Goal: Information Seeking & Learning: Check status

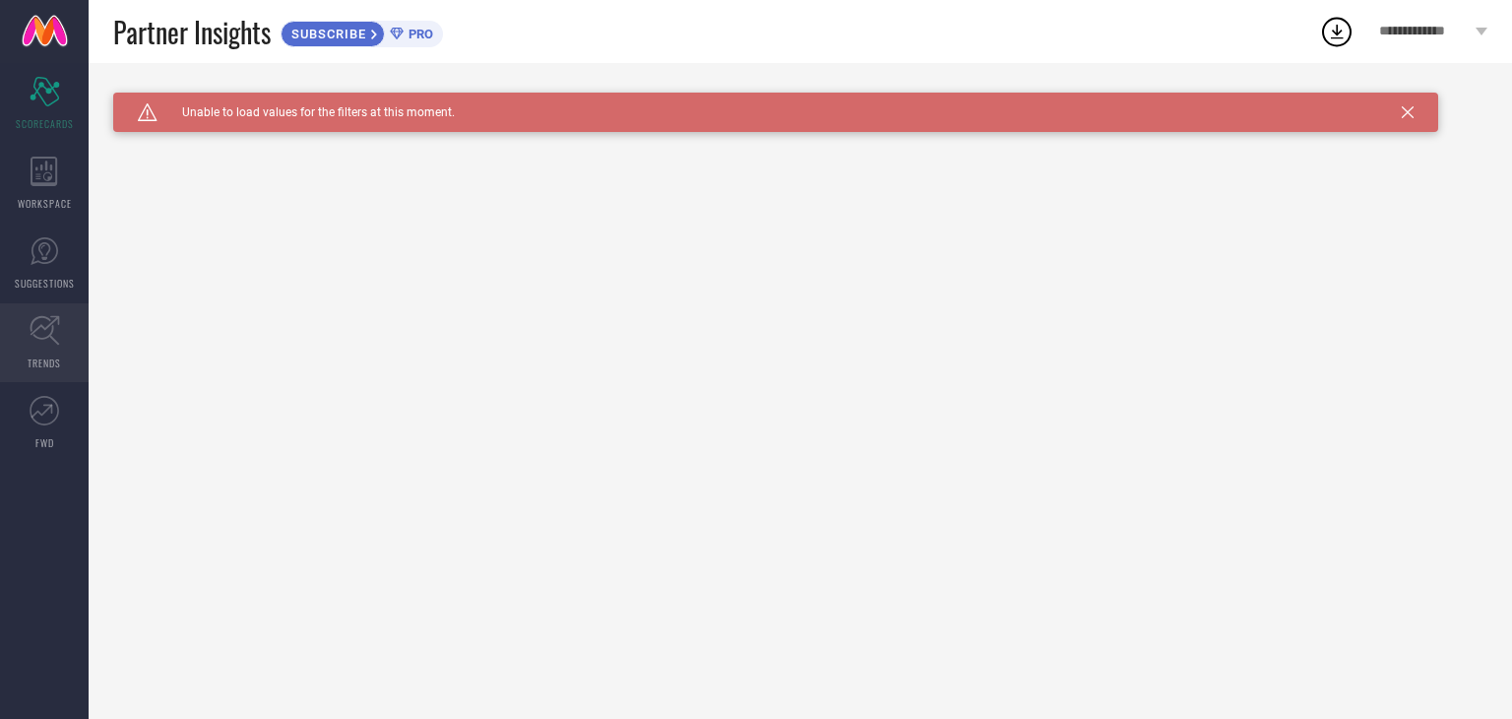
click at [50, 340] on icon at bounding box center [45, 330] width 31 height 31
click at [339, 134] on span "Click here to reload." at bounding box center [323, 141] width 119 height 16
click at [344, 139] on span "Click here to reload." at bounding box center [323, 141] width 119 height 16
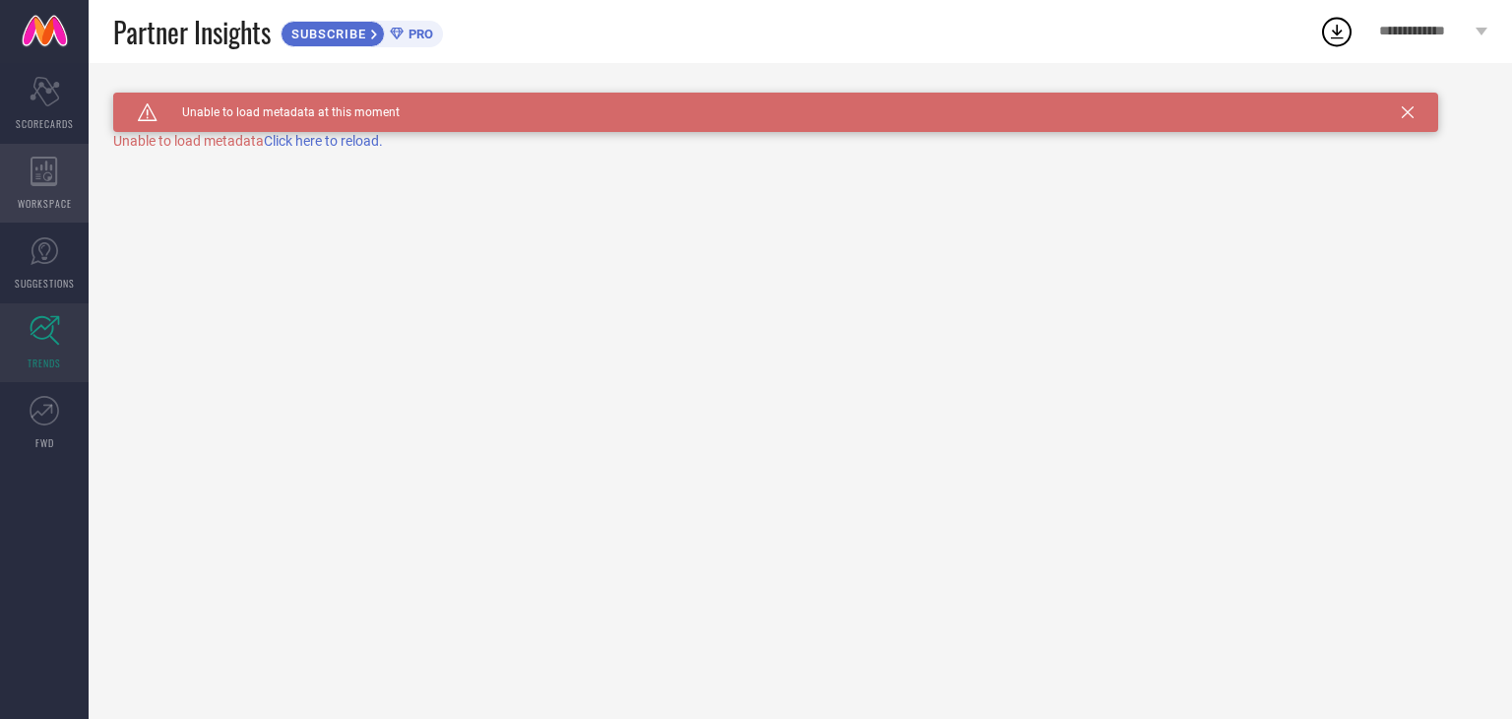
click at [63, 156] on div "WORKSPACE" at bounding box center [44, 183] width 89 height 79
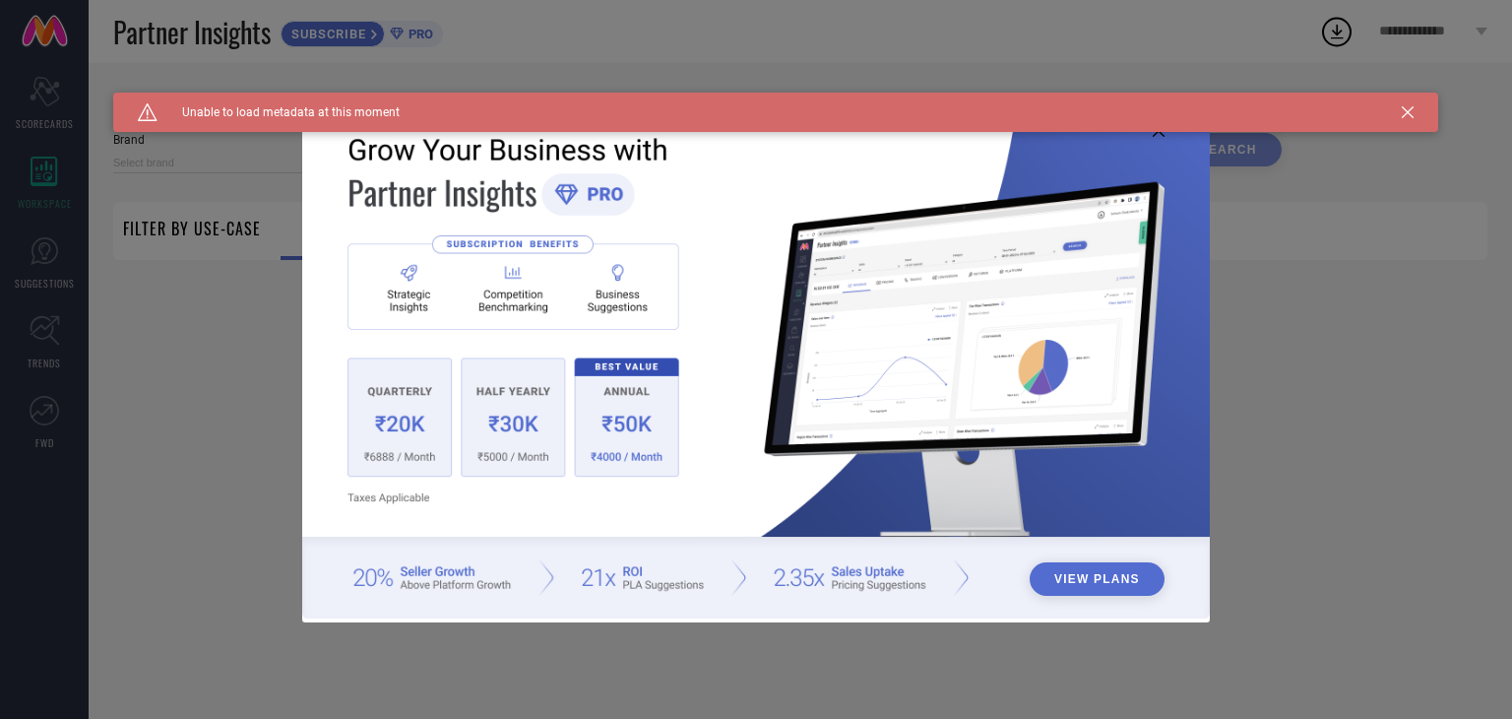
type input "1 STOP FASHION"
type input "All"
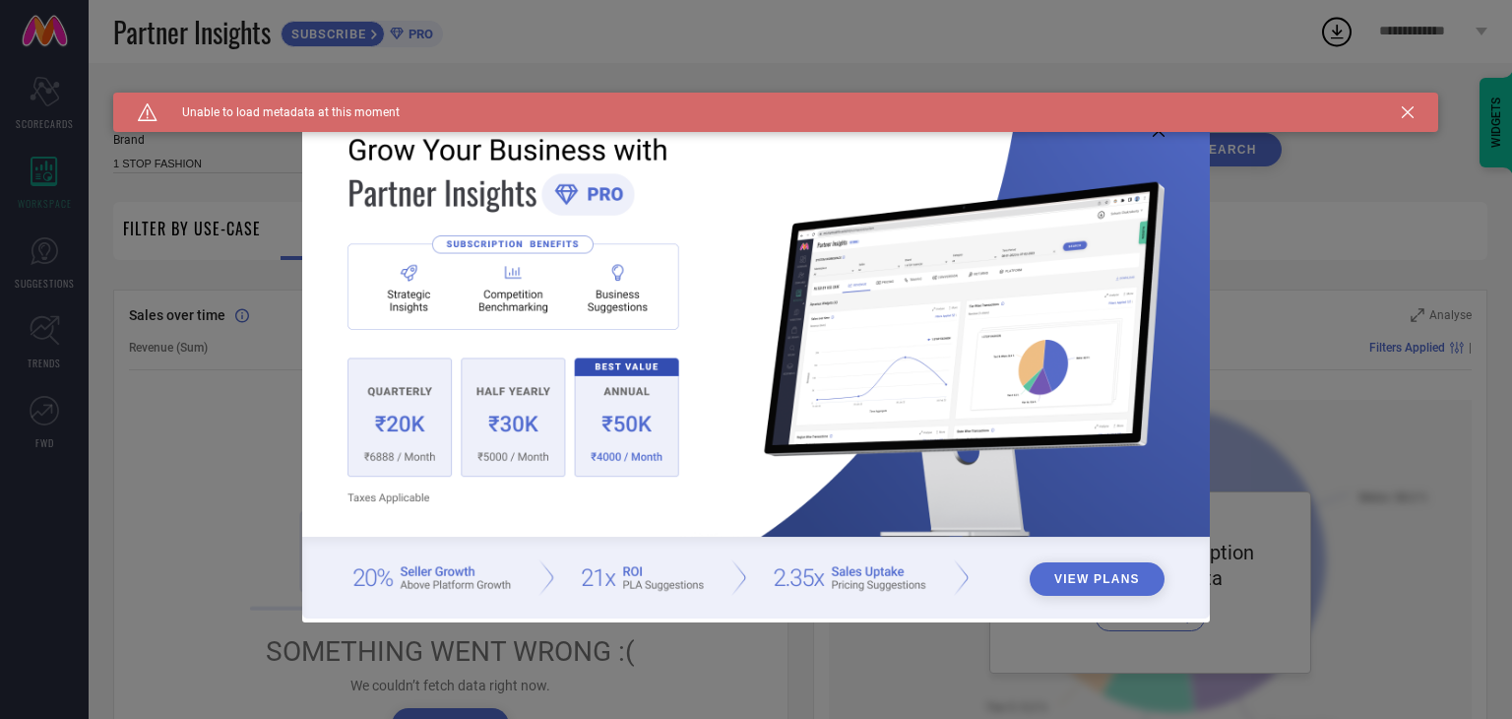
click at [1408, 107] on icon at bounding box center [1408, 112] width 12 height 12
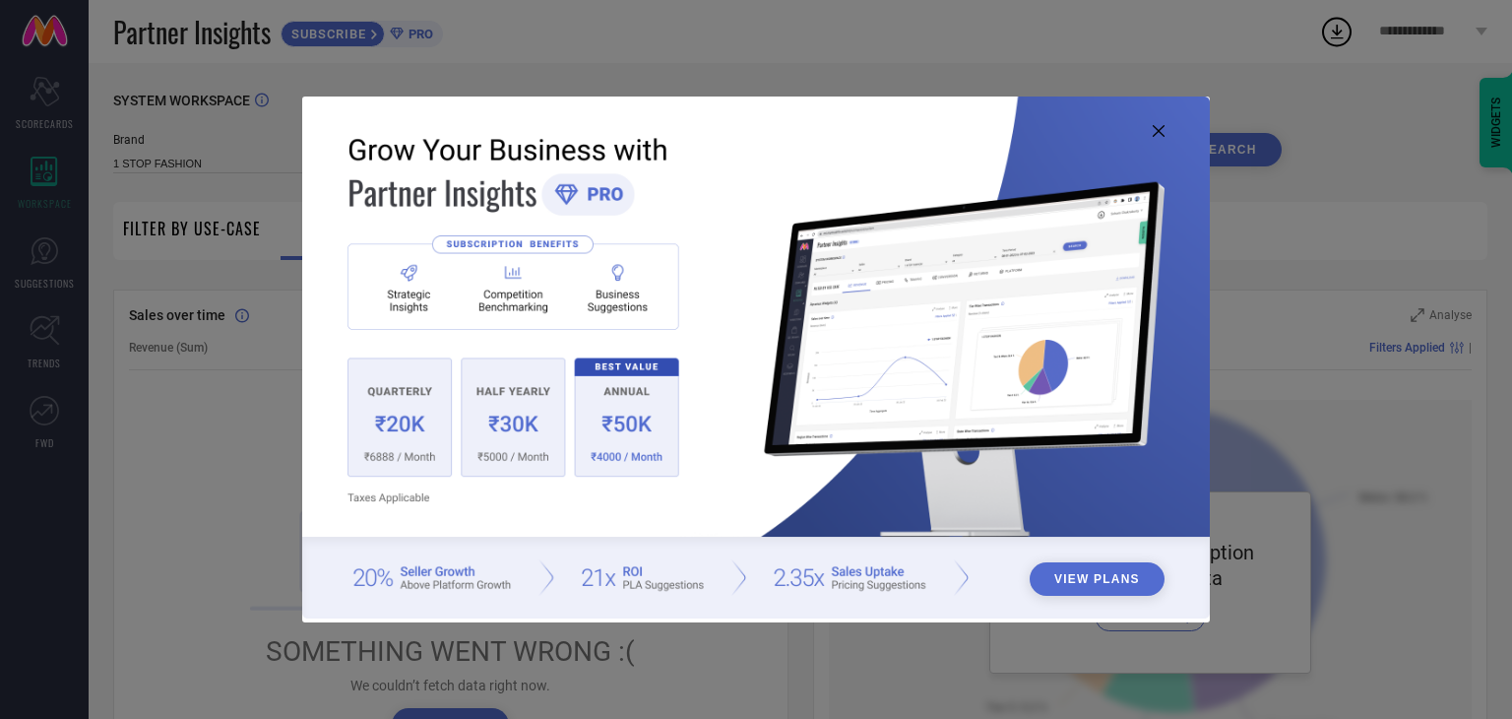
click at [1158, 126] on icon at bounding box center [1159, 131] width 12 height 12
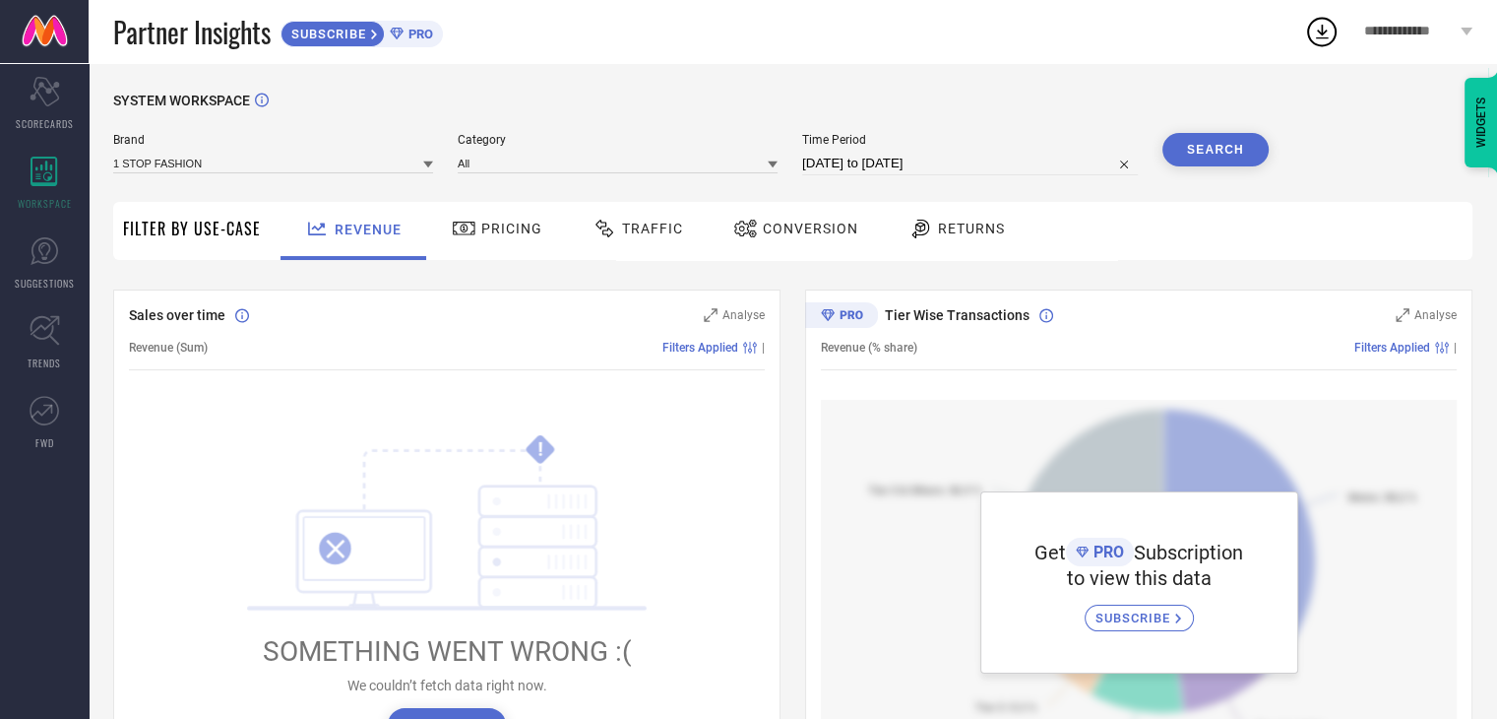
click at [496, 216] on div "Pricing" at bounding box center [497, 228] width 100 height 33
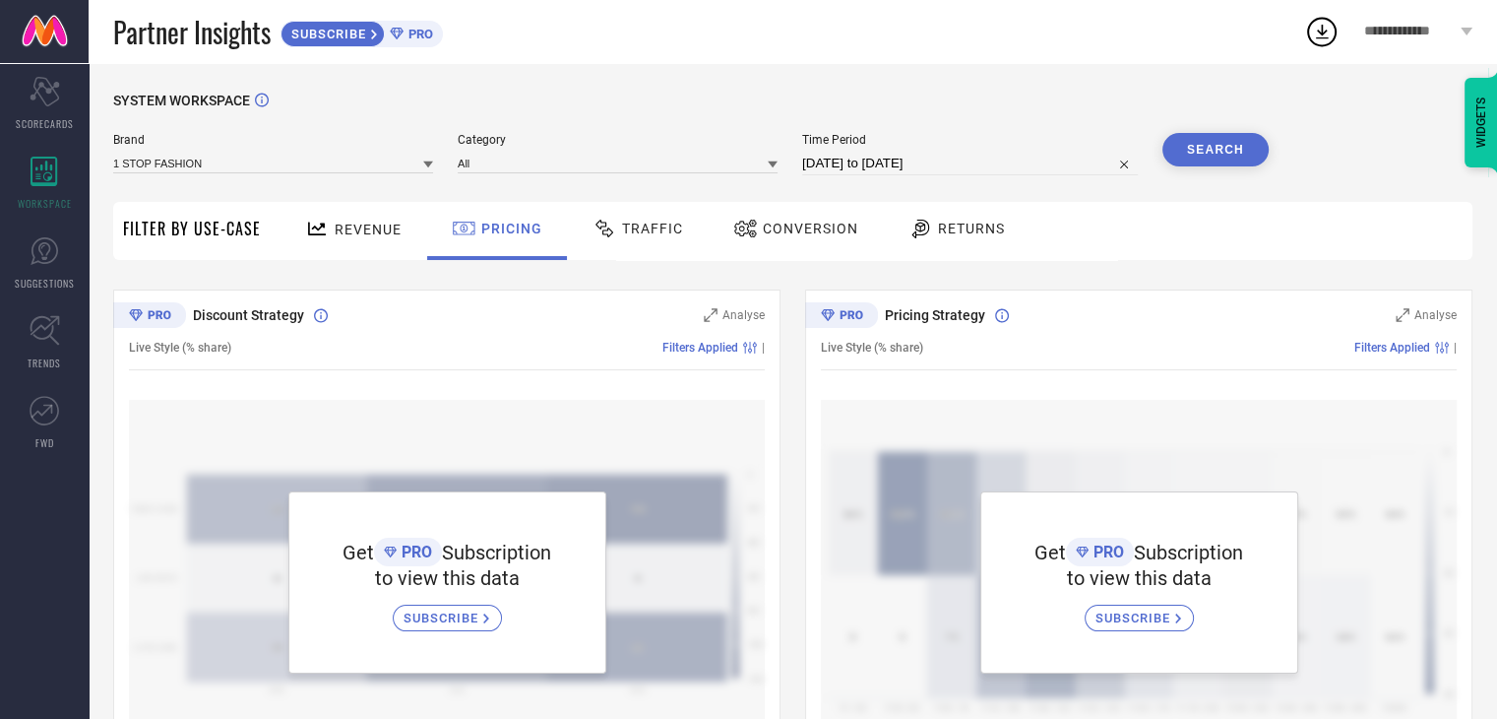
click at [652, 218] on div "Traffic" at bounding box center [638, 228] width 100 height 33
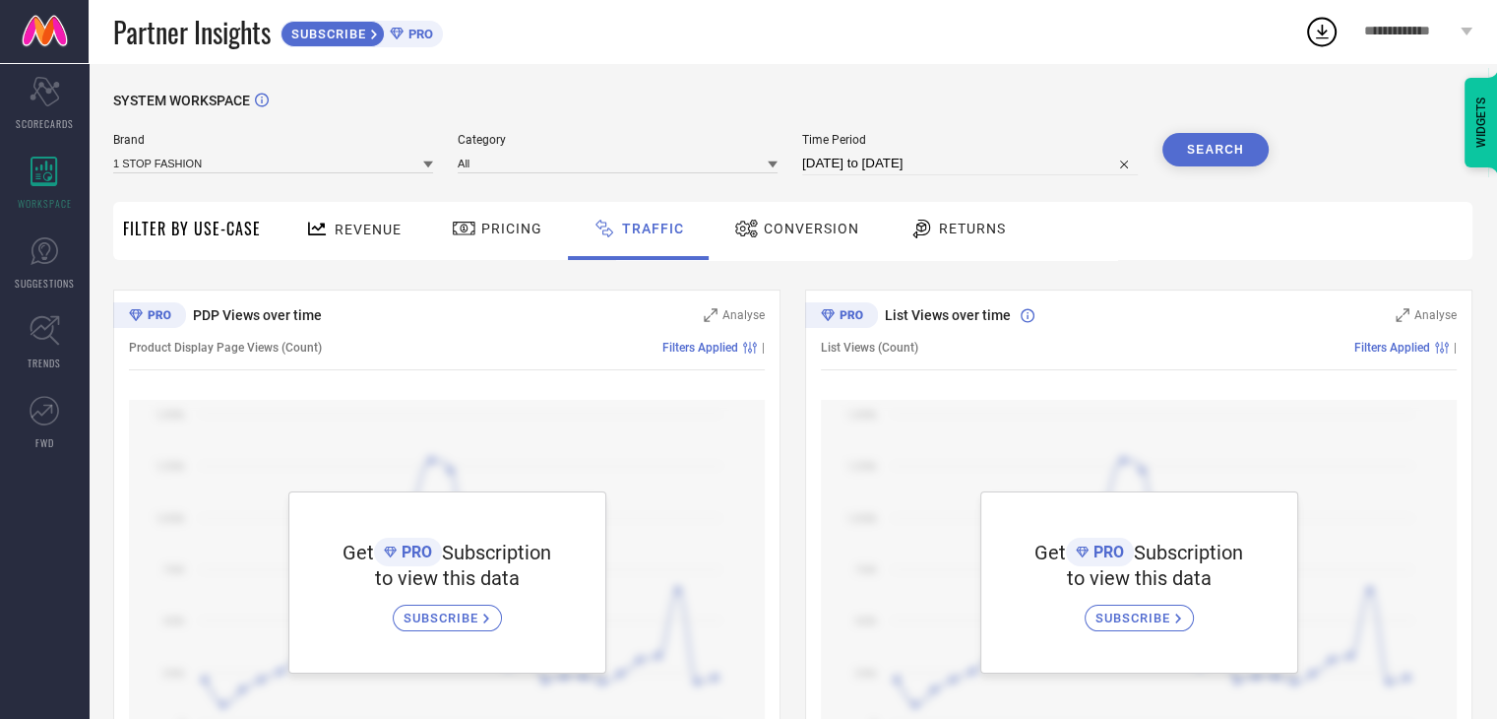
click at [791, 228] on span "Conversion" at bounding box center [811, 228] width 95 height 16
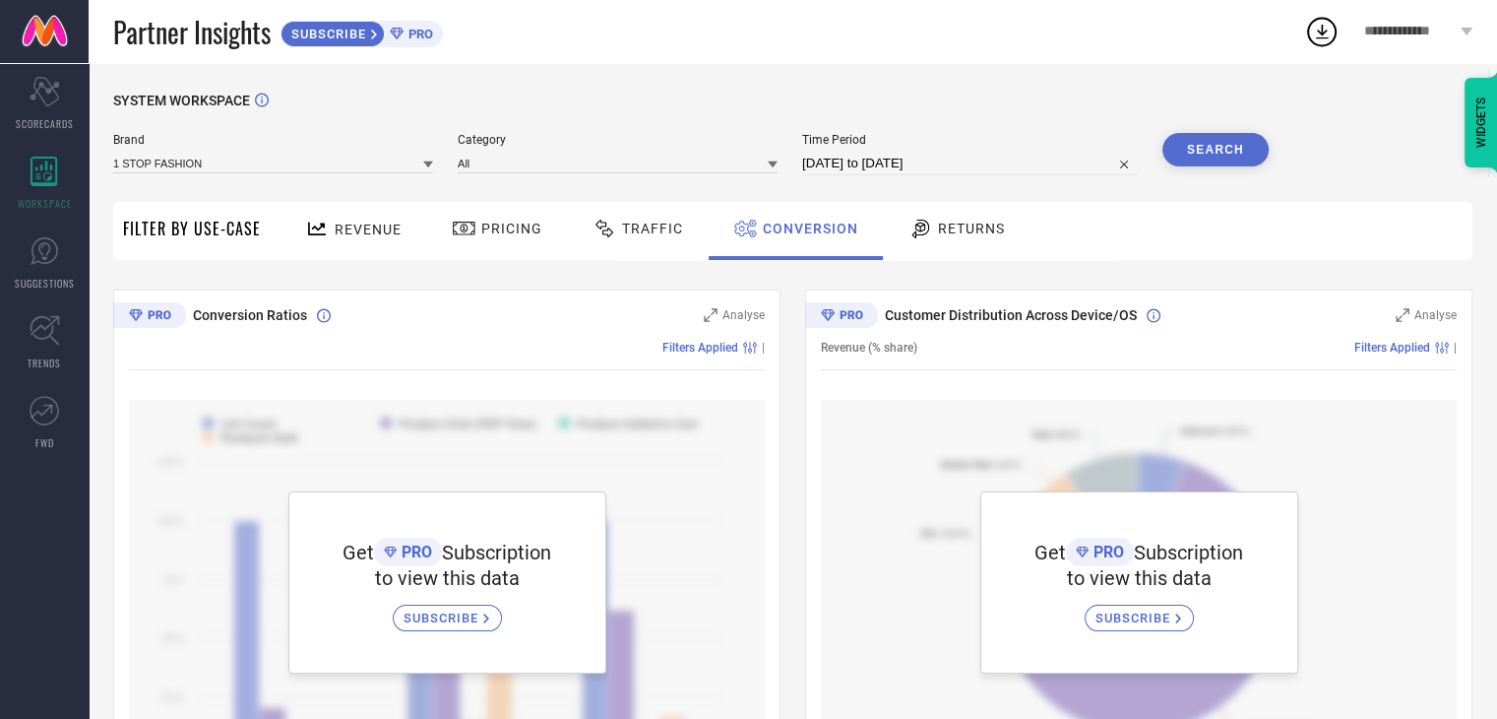
click at [926, 233] on icon at bounding box center [920, 229] width 25 height 24
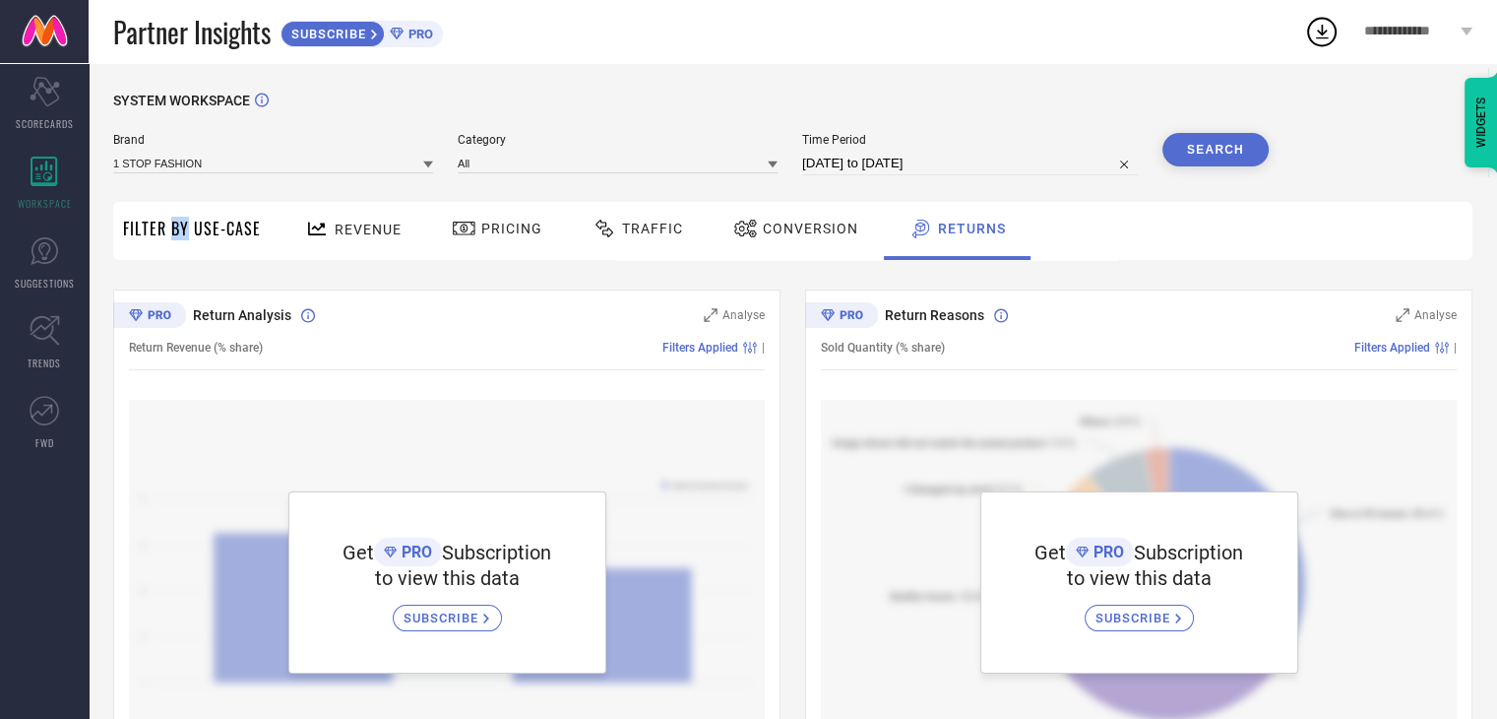
drag, startPoint x: 188, startPoint y: 237, endPoint x: 122, endPoint y: 249, distance: 67.0
click at [173, 239] on span "Filter By Use-Case" at bounding box center [192, 229] width 138 height 24
click at [32, 120] on span "SCORECARDS" at bounding box center [45, 123] width 58 height 15
